Goal: Information Seeking & Learning: Check status

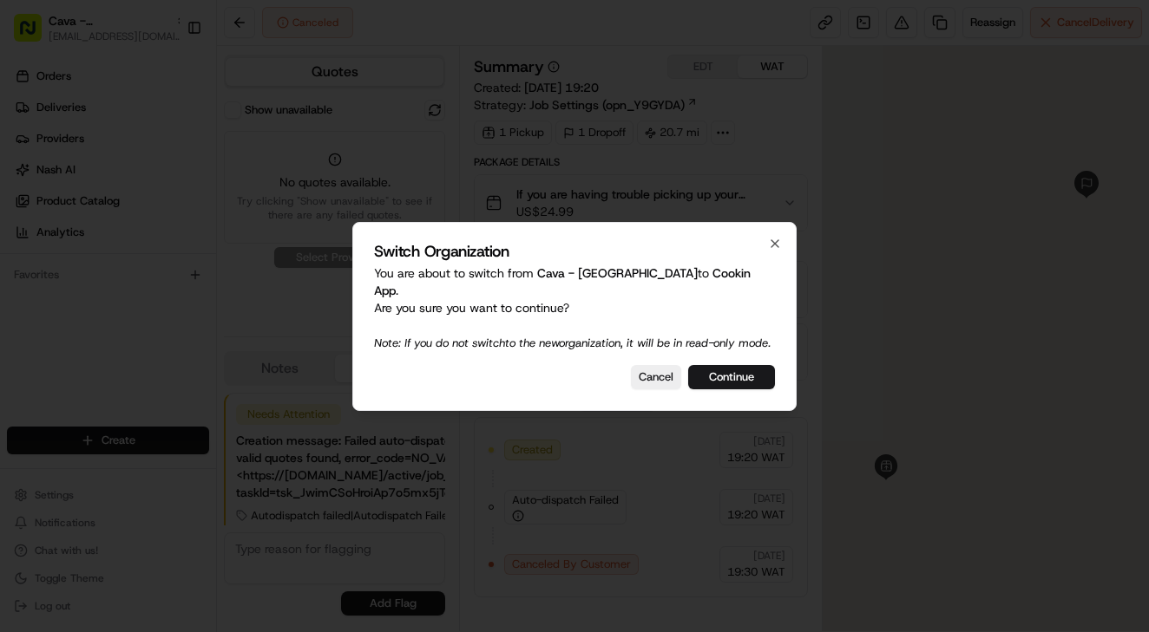
scroll to position [34, 0]
click at [737, 375] on button "Continue" at bounding box center [731, 377] width 87 height 24
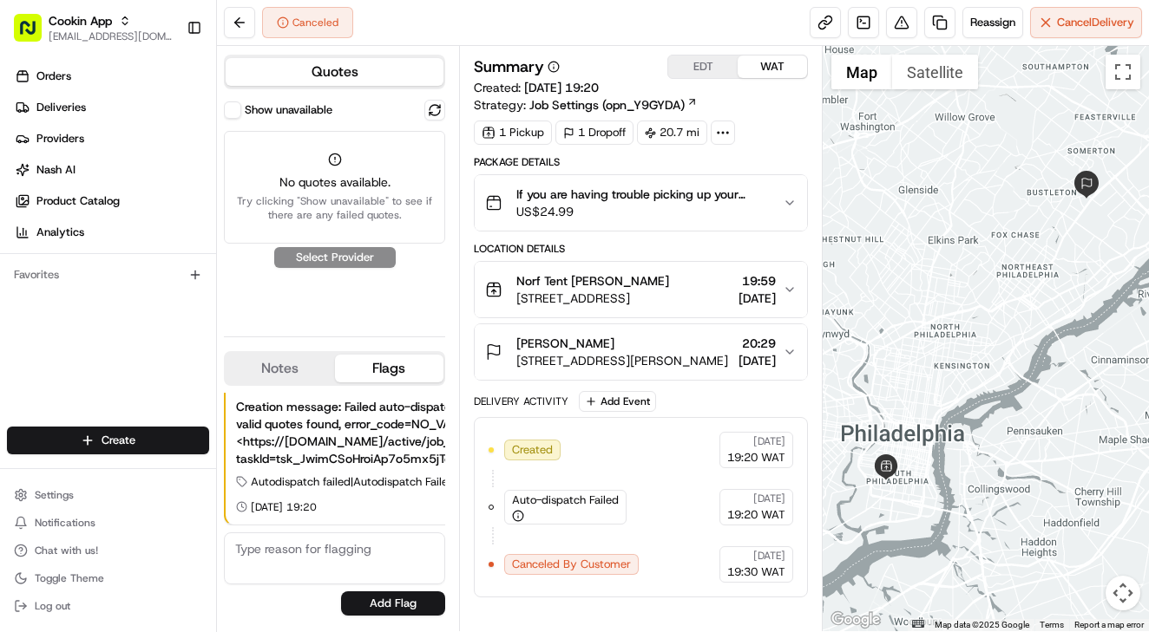
scroll to position [0, 0]
click at [857, 21] on link at bounding box center [863, 22] width 31 height 31
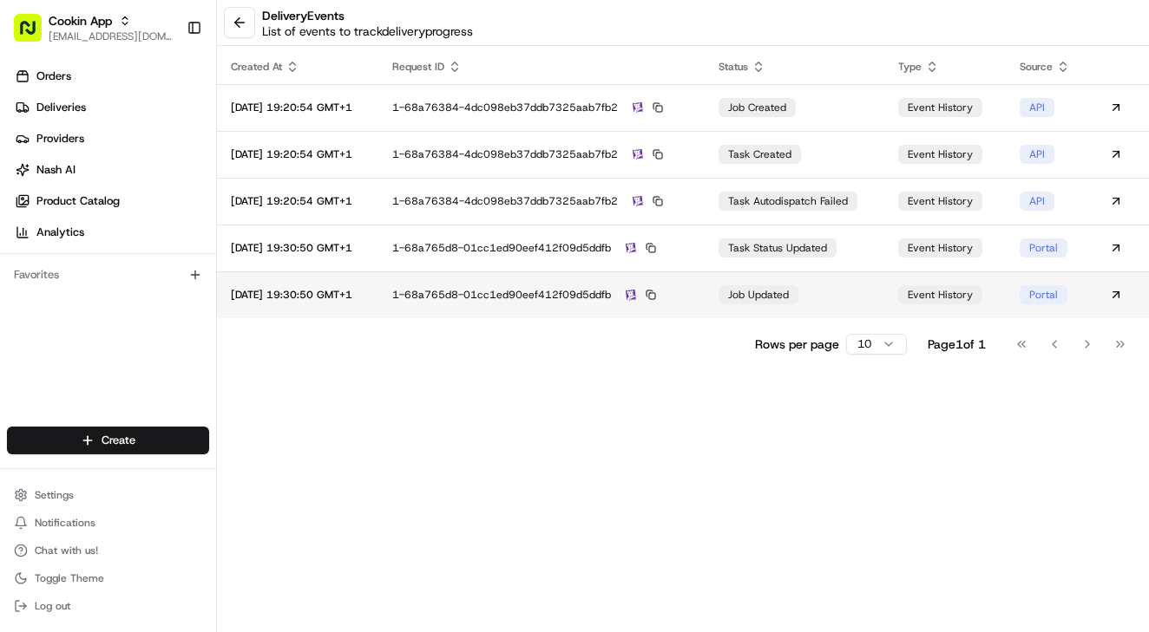
click at [691, 296] on div "1-68a765d8-01cc1ed90eef412f09d5ddfb" at bounding box center [541, 295] width 298 height 16
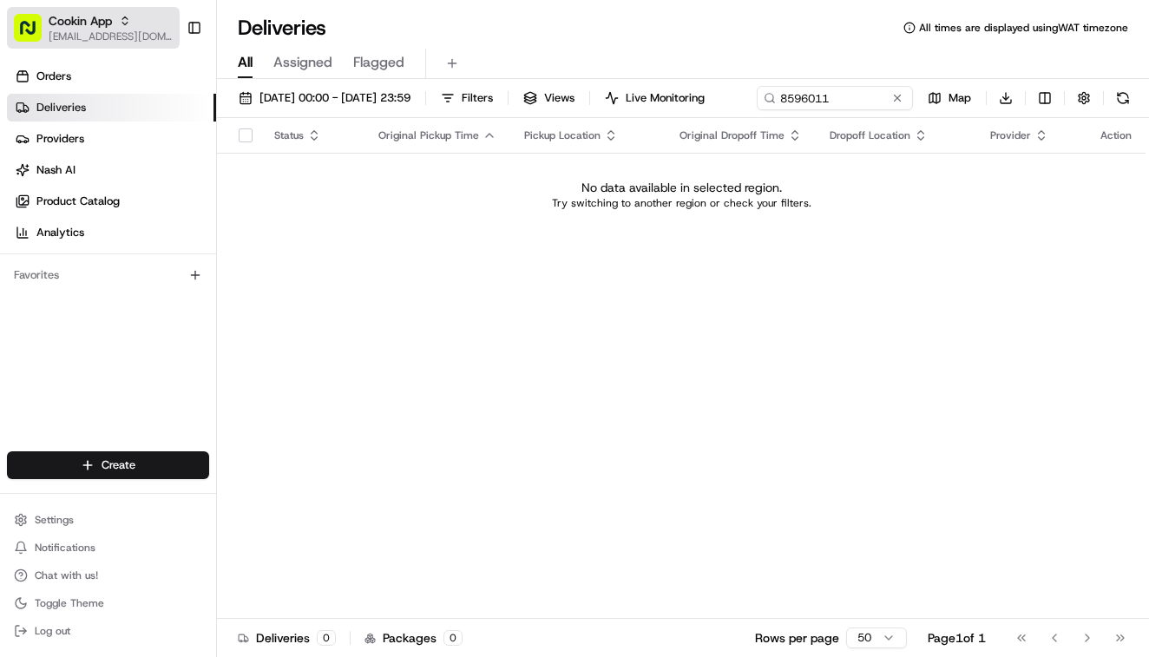
click at [117, 36] on span "[EMAIL_ADDRESS][DOMAIN_NAME]" at bounding box center [111, 36] width 124 height 14
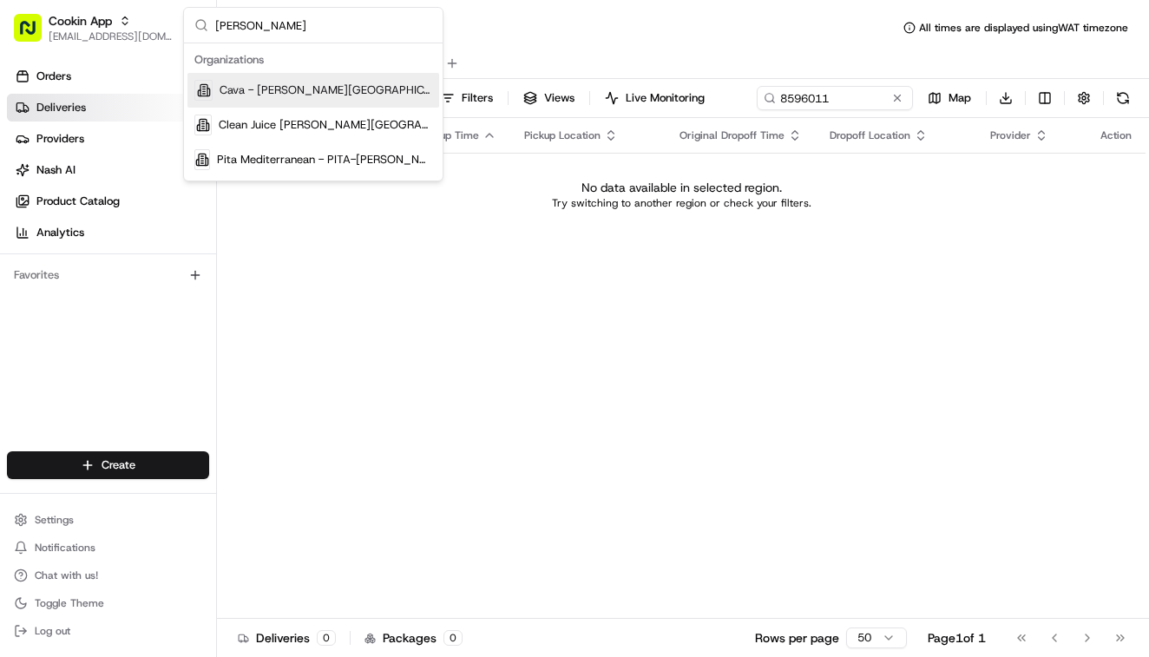
type input "sandy"
click at [272, 94] on span "Cava - Sandy Springs" at bounding box center [325, 90] width 213 height 16
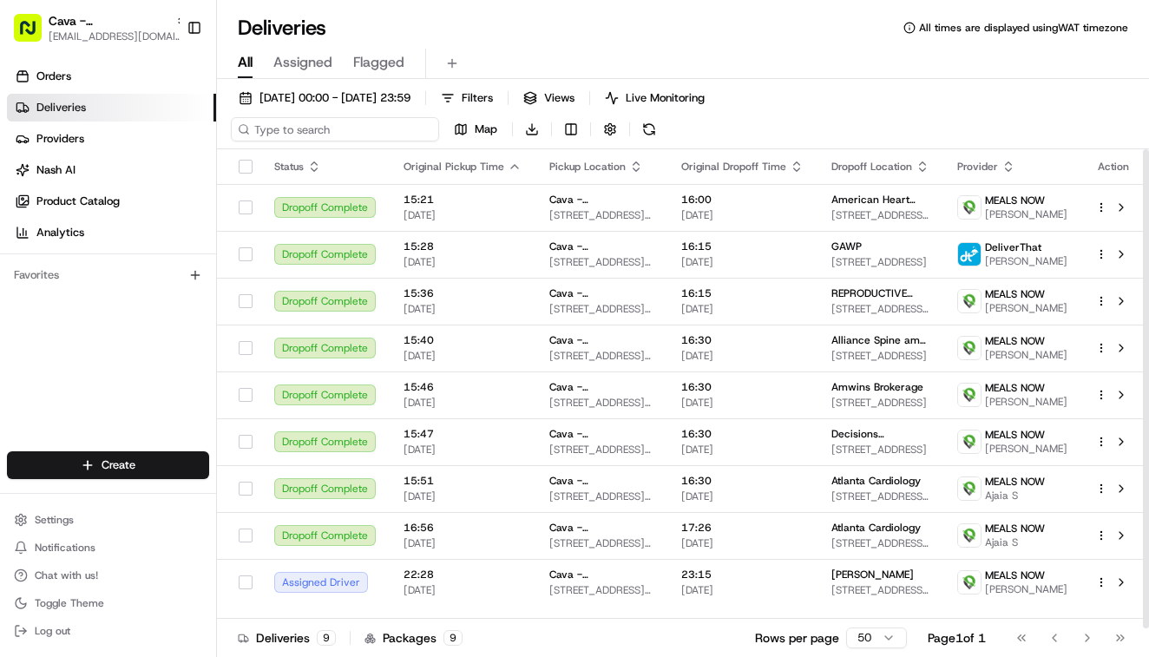
click at [322, 134] on input at bounding box center [335, 129] width 208 height 24
paste input "Katie Hall"
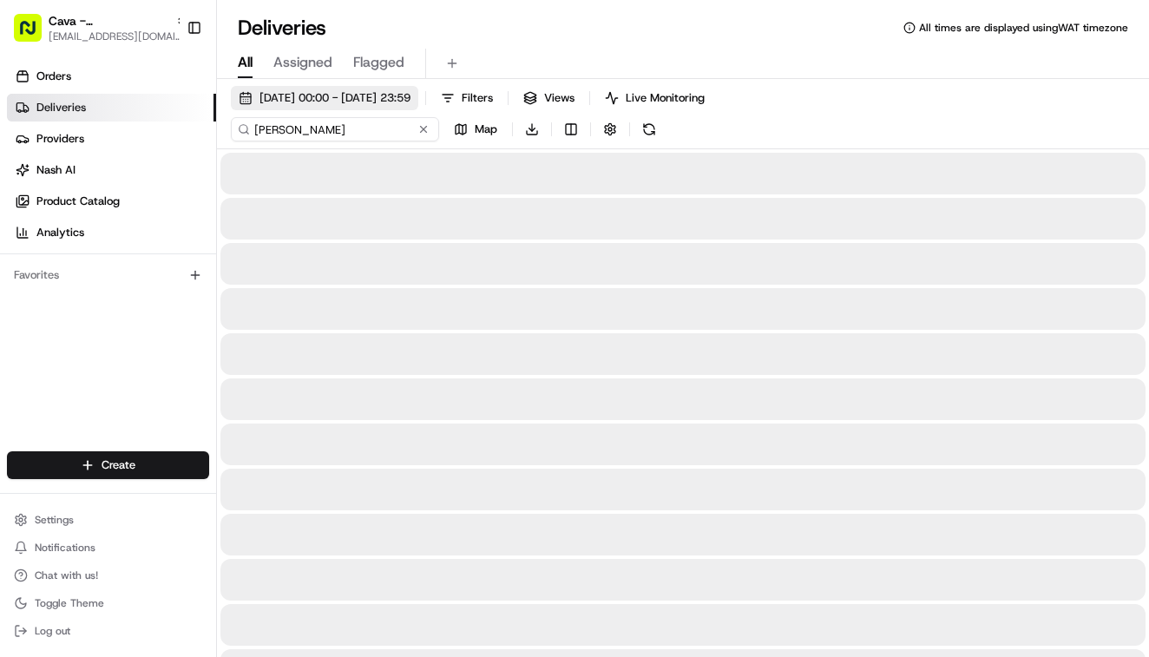
type input "Katie Hall"
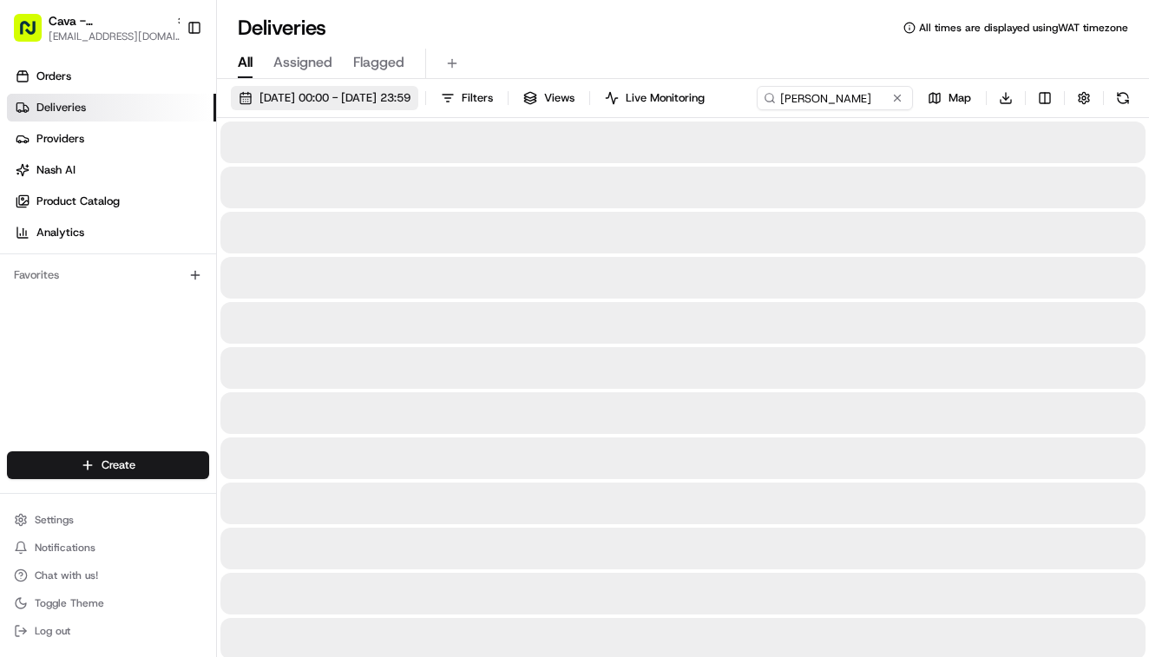
click at [350, 96] on span "22/08/2025 00:00 - 22/08/2025 23:59" at bounding box center [334, 98] width 151 height 16
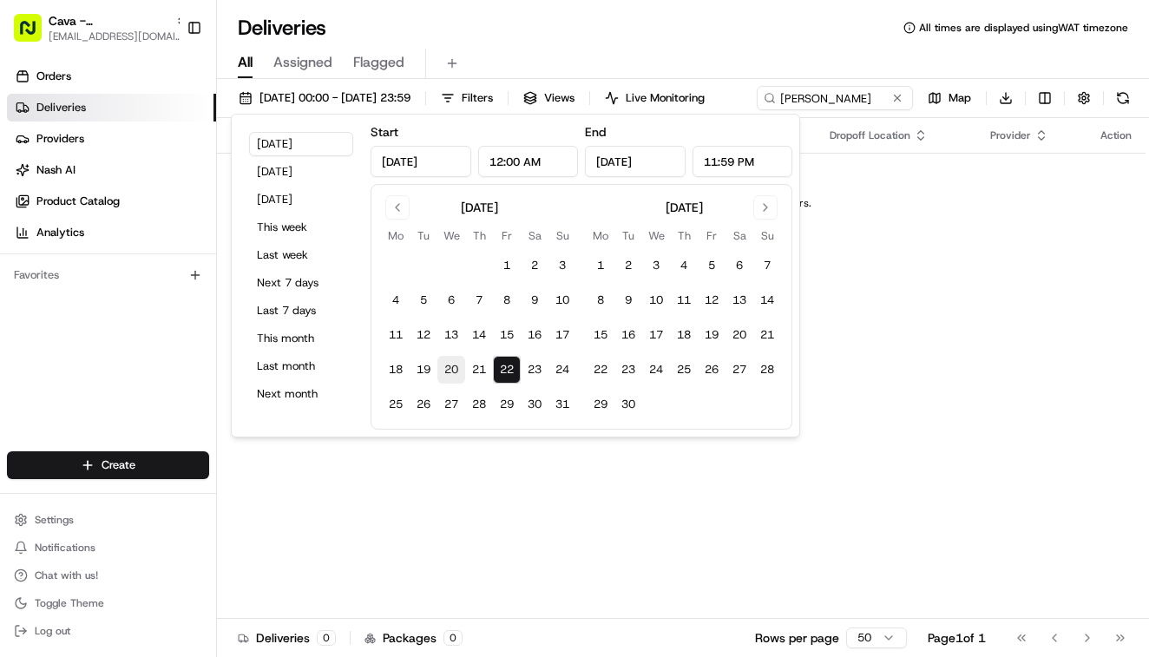
click at [457, 370] on button "20" at bounding box center [451, 370] width 28 height 28
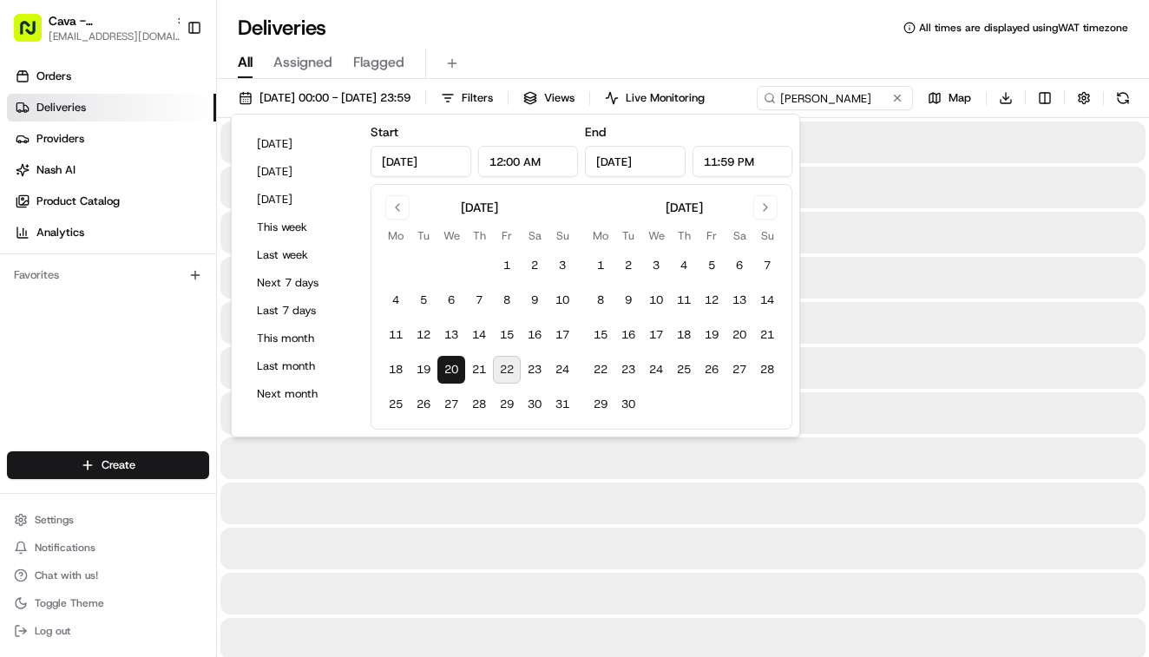
type input "Aug 20, 2025"
click at [519, 371] on button "22" at bounding box center [507, 370] width 28 height 28
type input "Aug 22, 2025"
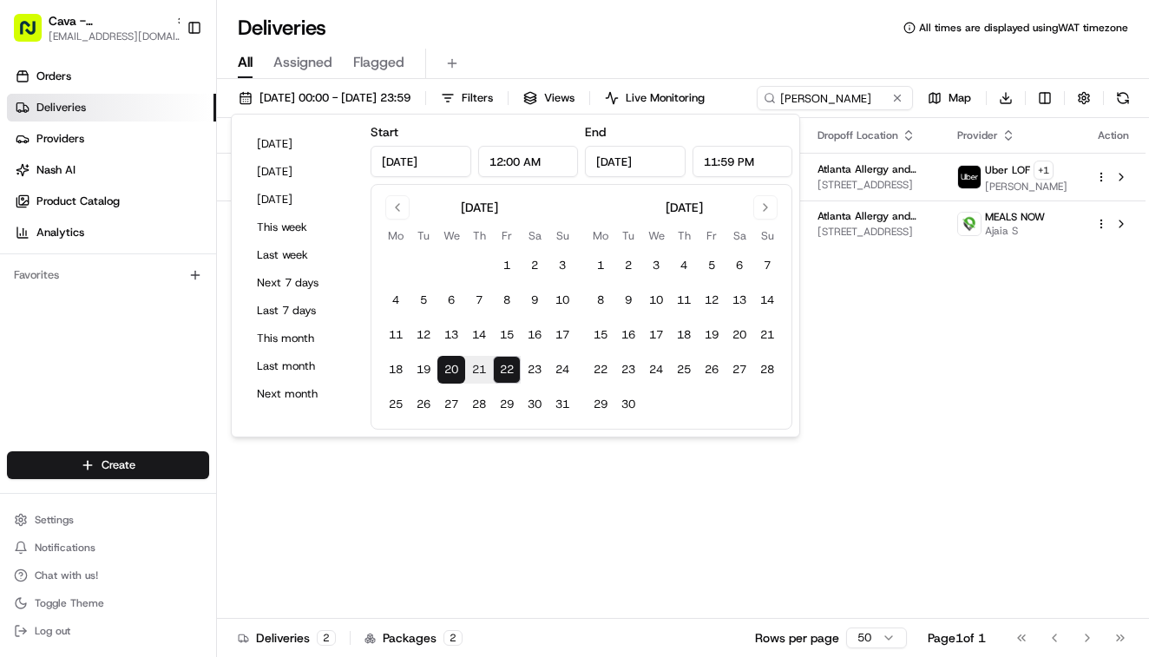
click at [837, 49] on div "All Assigned Flagged" at bounding box center [683, 64] width 932 height 30
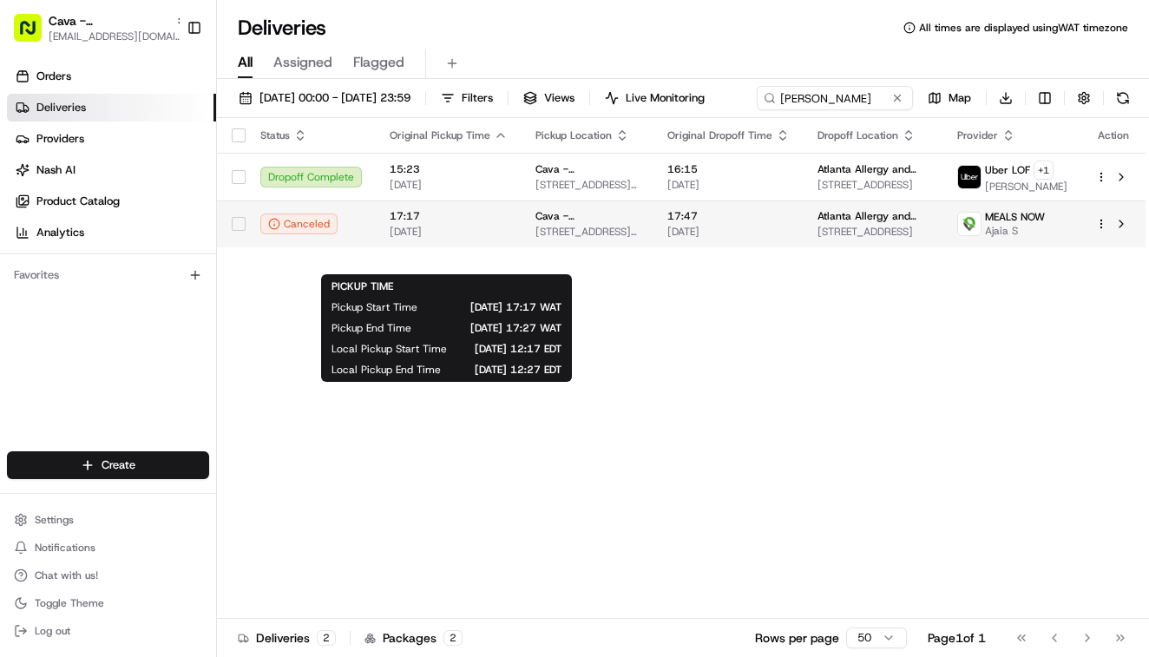
click at [481, 239] on div "17:17 20/08/2025" at bounding box center [449, 223] width 118 height 29
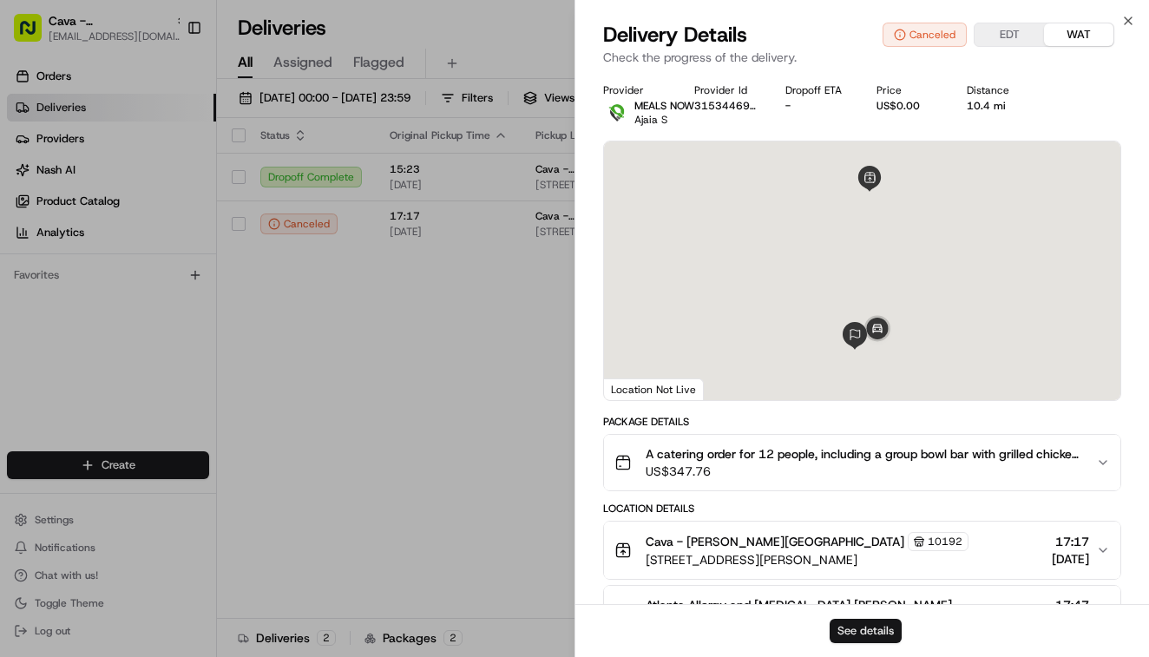
click at [879, 632] on button "See details" at bounding box center [865, 631] width 72 height 24
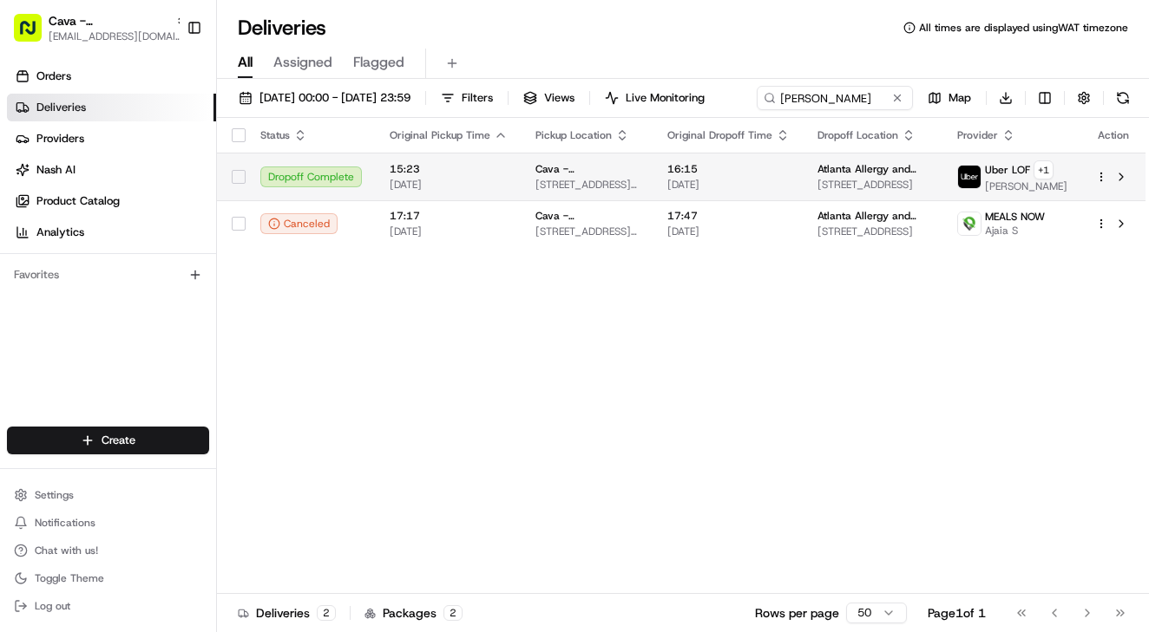
click at [433, 176] on span "15:23" at bounding box center [449, 169] width 118 height 14
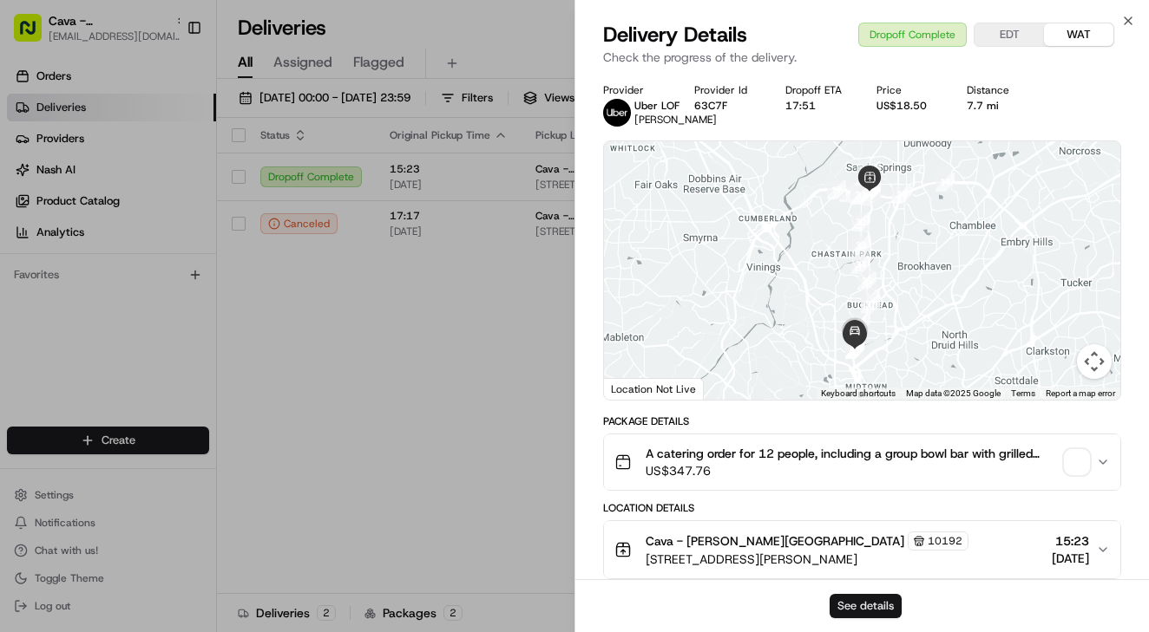
click at [856, 607] on button "See details" at bounding box center [865, 606] width 72 height 24
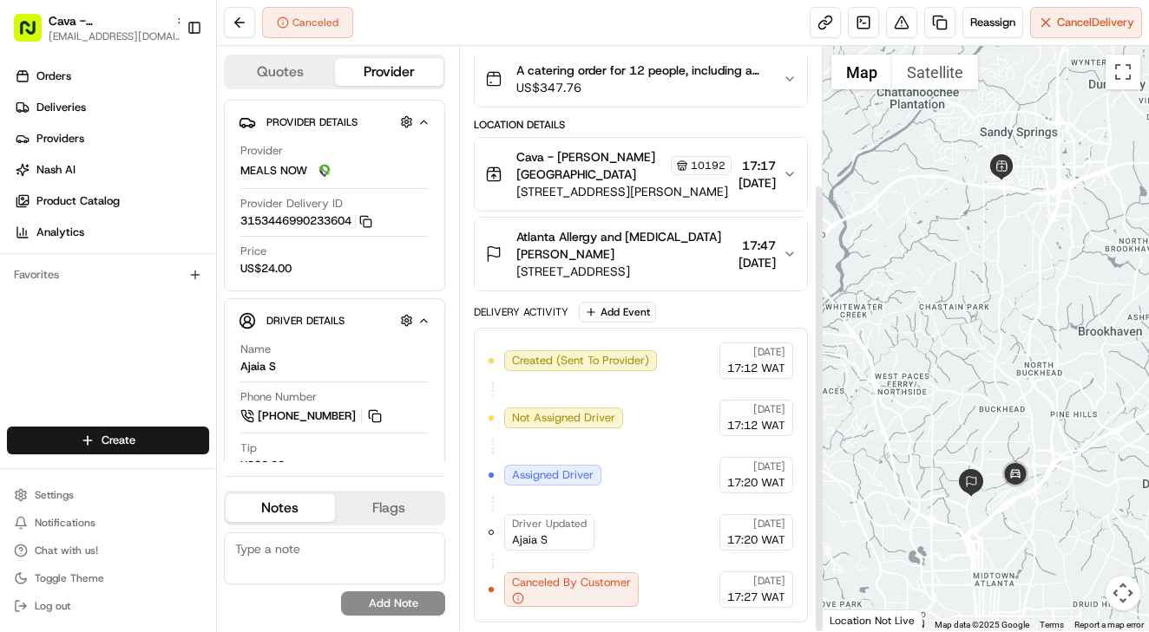
scroll to position [180, 0]
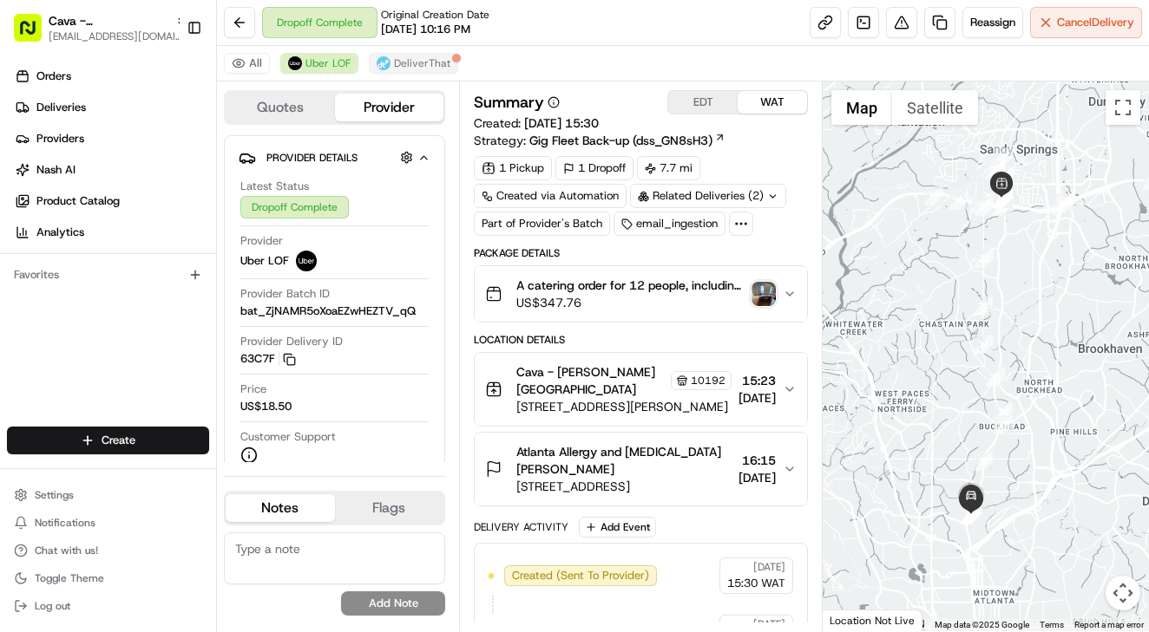
click at [427, 56] on button "DeliverThat" at bounding box center [413, 63] width 89 height 21
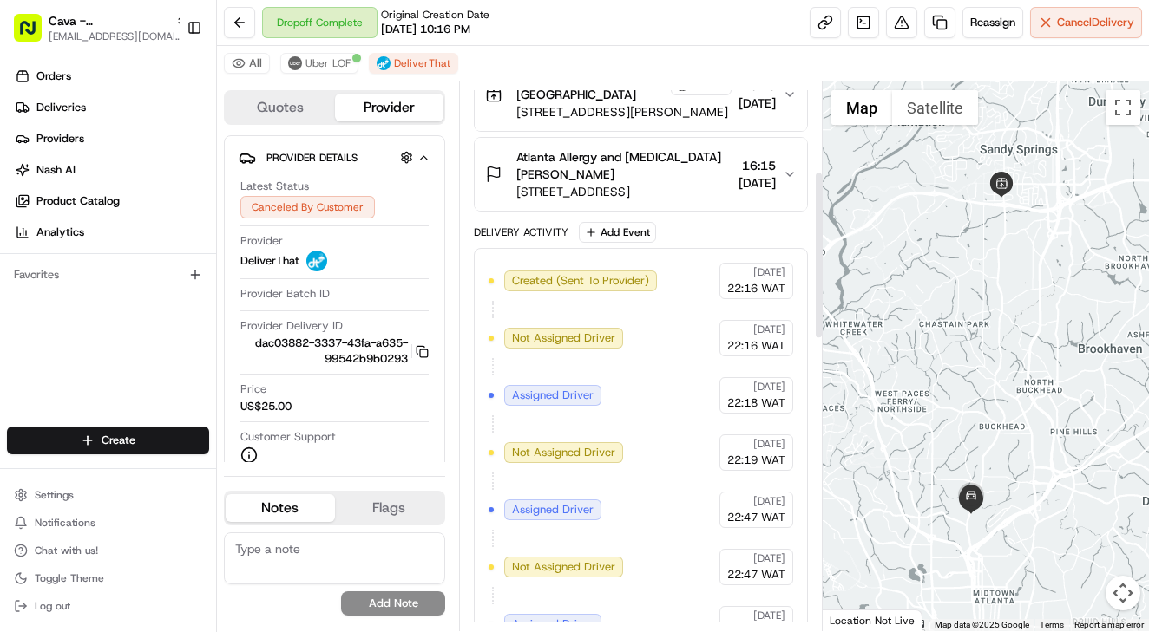
scroll to position [295, 0]
click at [336, 60] on span "Uber LOF" at bounding box center [327, 63] width 45 height 14
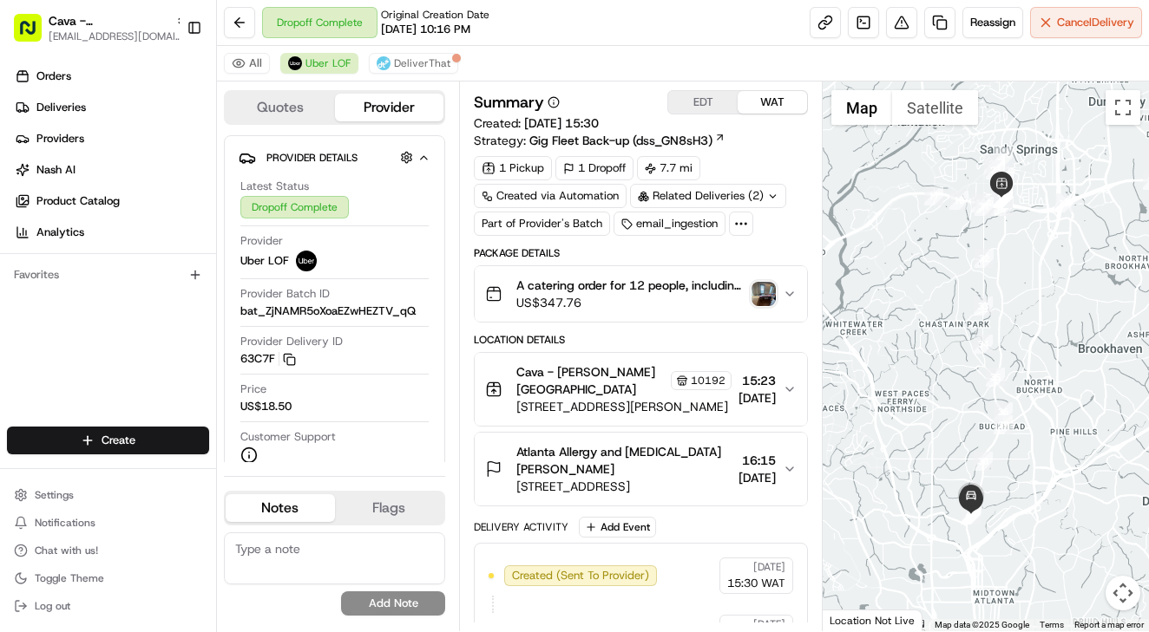
scroll to position [0, 0]
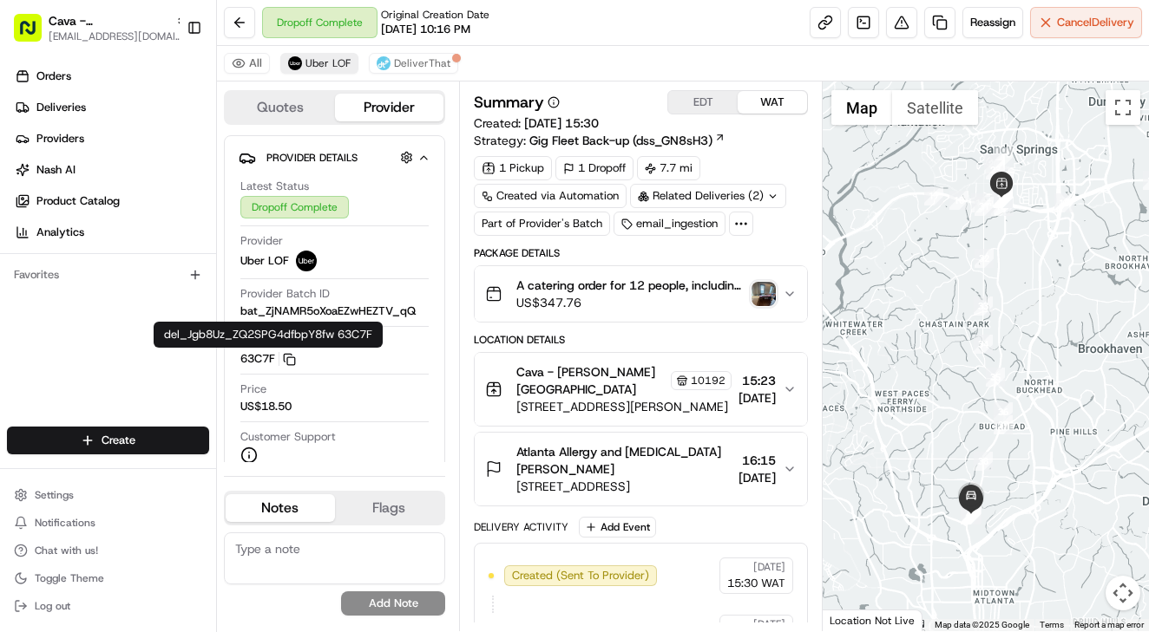
click at [311, 63] on span "Uber LOF" at bounding box center [327, 63] width 45 height 14
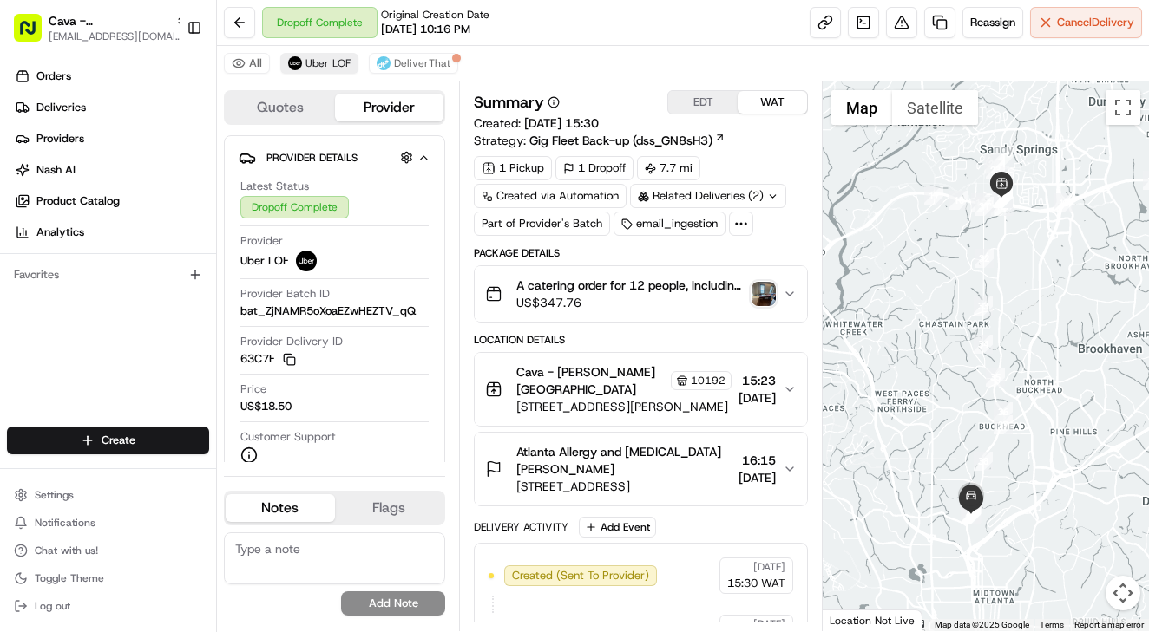
click at [311, 63] on span "Uber LOF" at bounding box center [327, 63] width 45 height 14
click at [698, 99] on button "EDT" at bounding box center [702, 102] width 69 height 23
